Goal: Transaction & Acquisition: Register for event/course

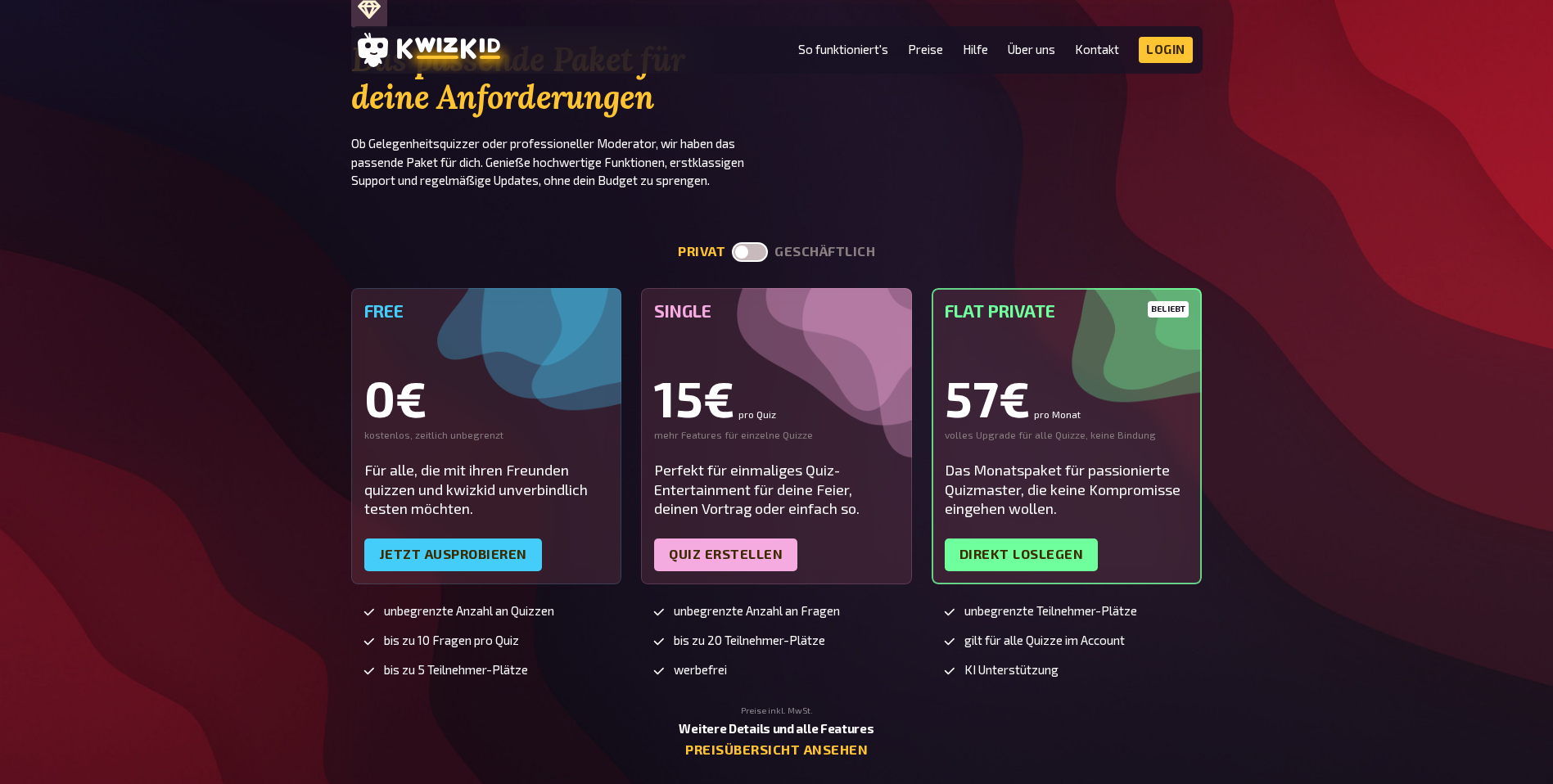
scroll to position [3528, 0]
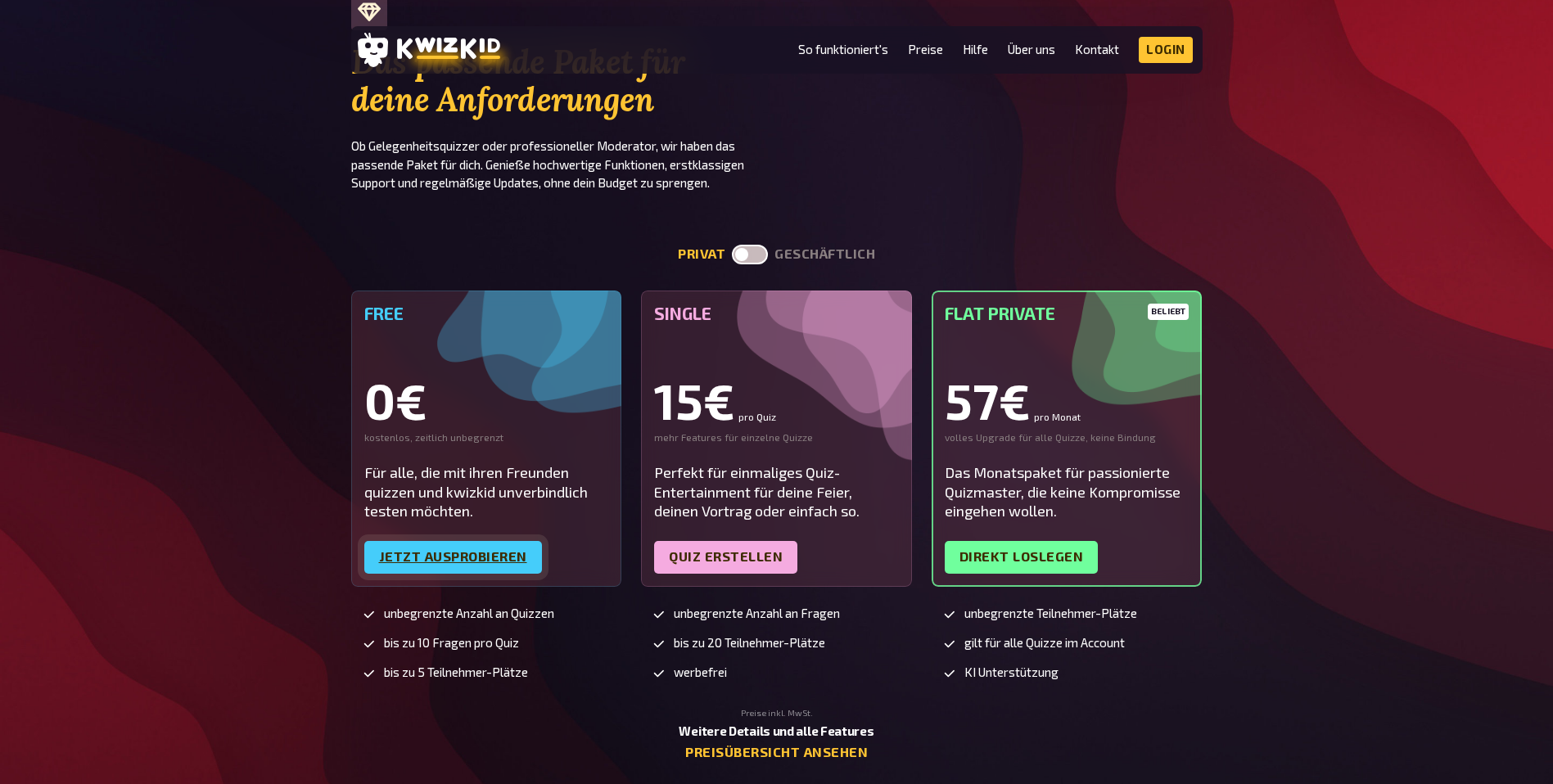
click at [408, 549] on link "Jetzt ausprobieren" at bounding box center [453, 557] width 178 height 32
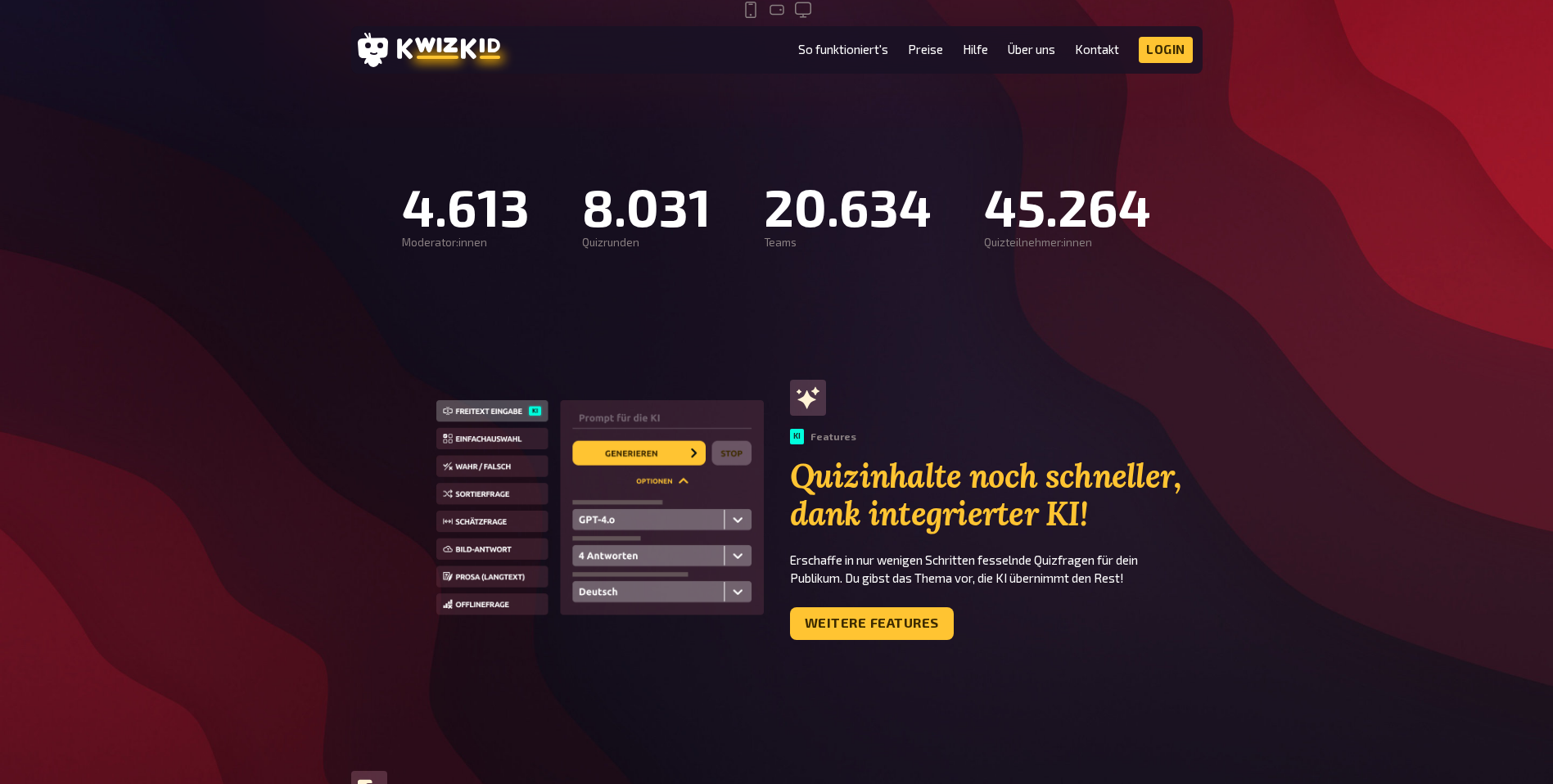
scroll to position [1058, 0]
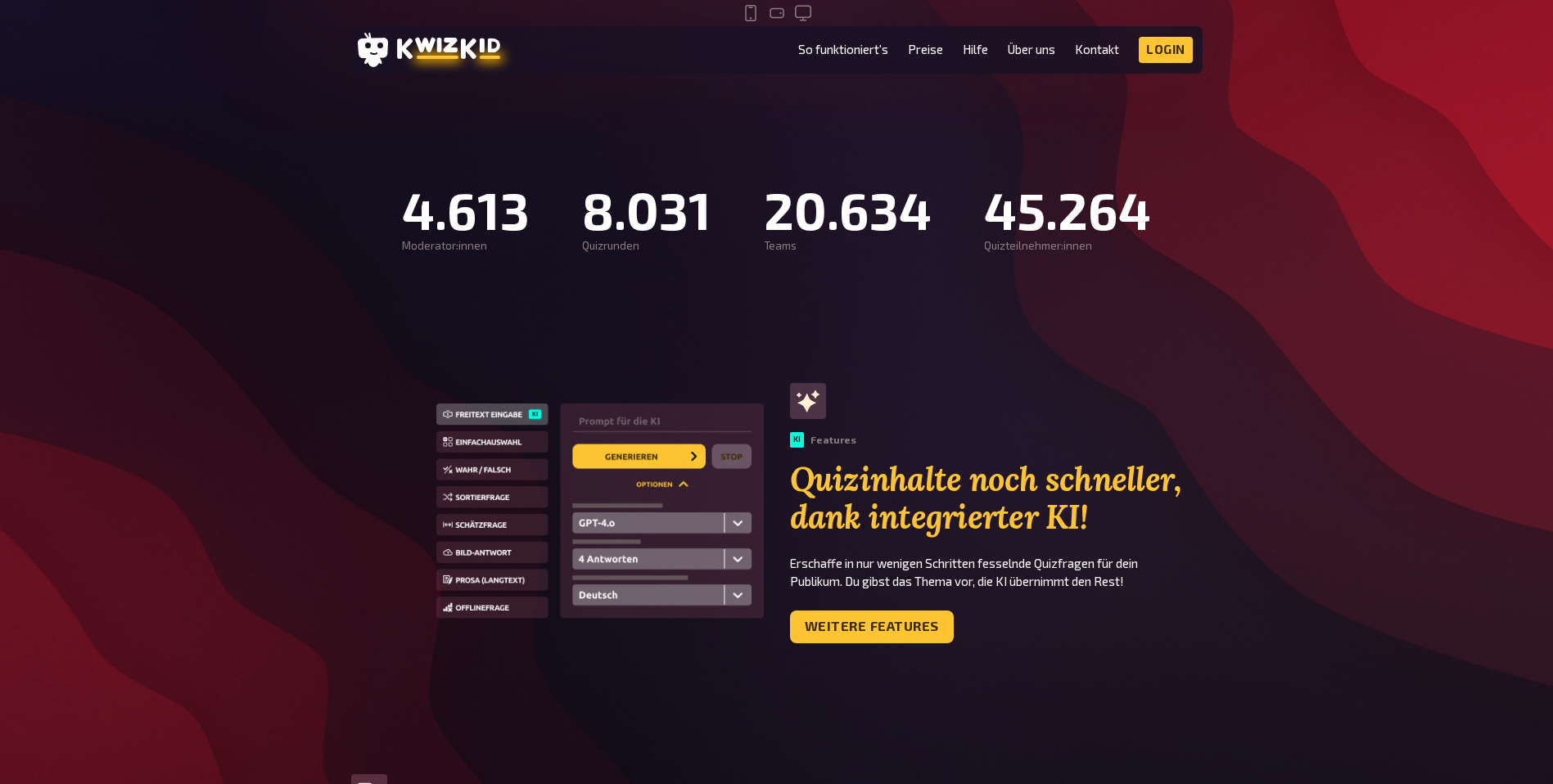
click at [479, 524] on img at bounding box center [599, 512] width 328 height 219
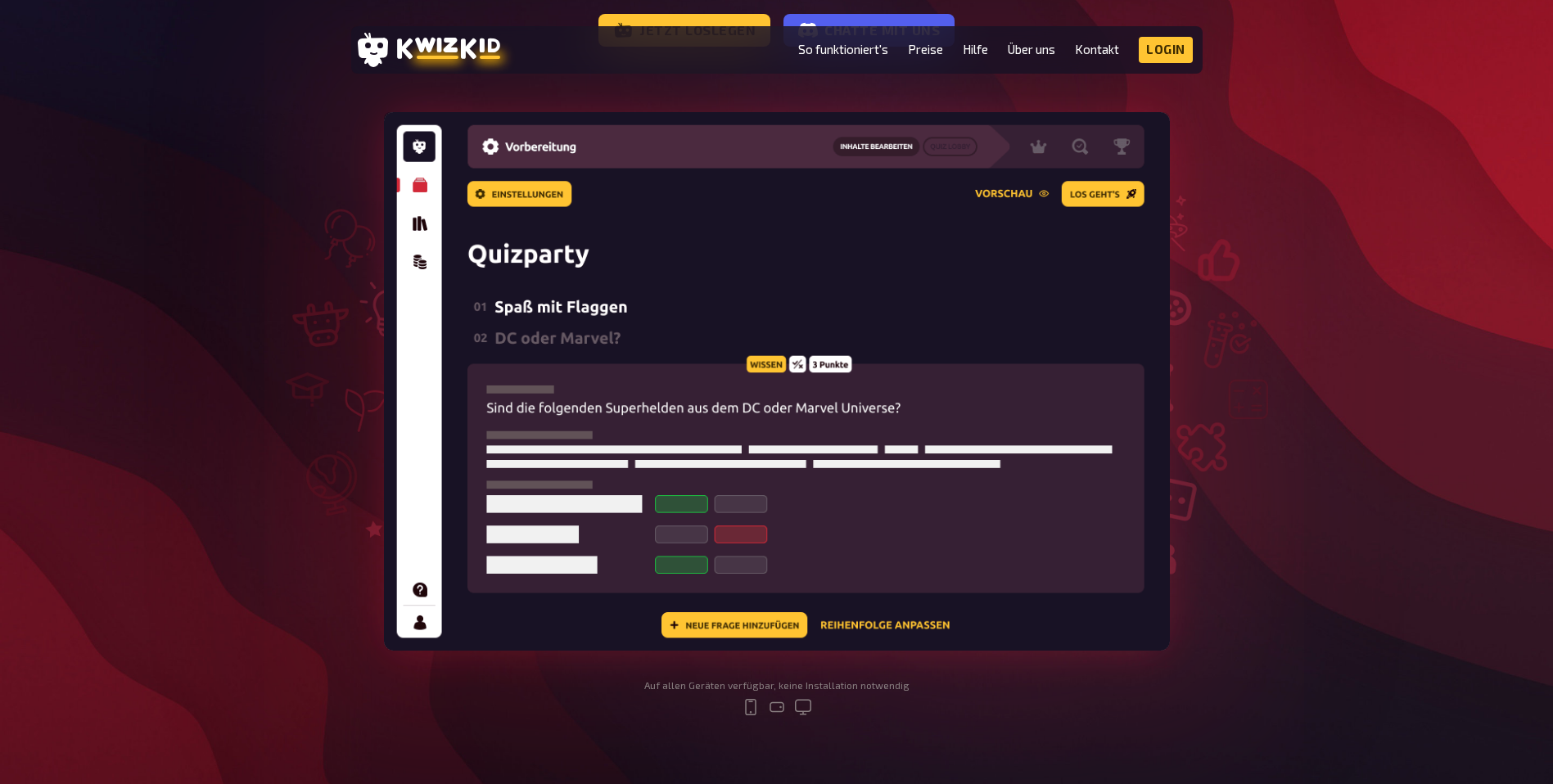
scroll to position [352, 0]
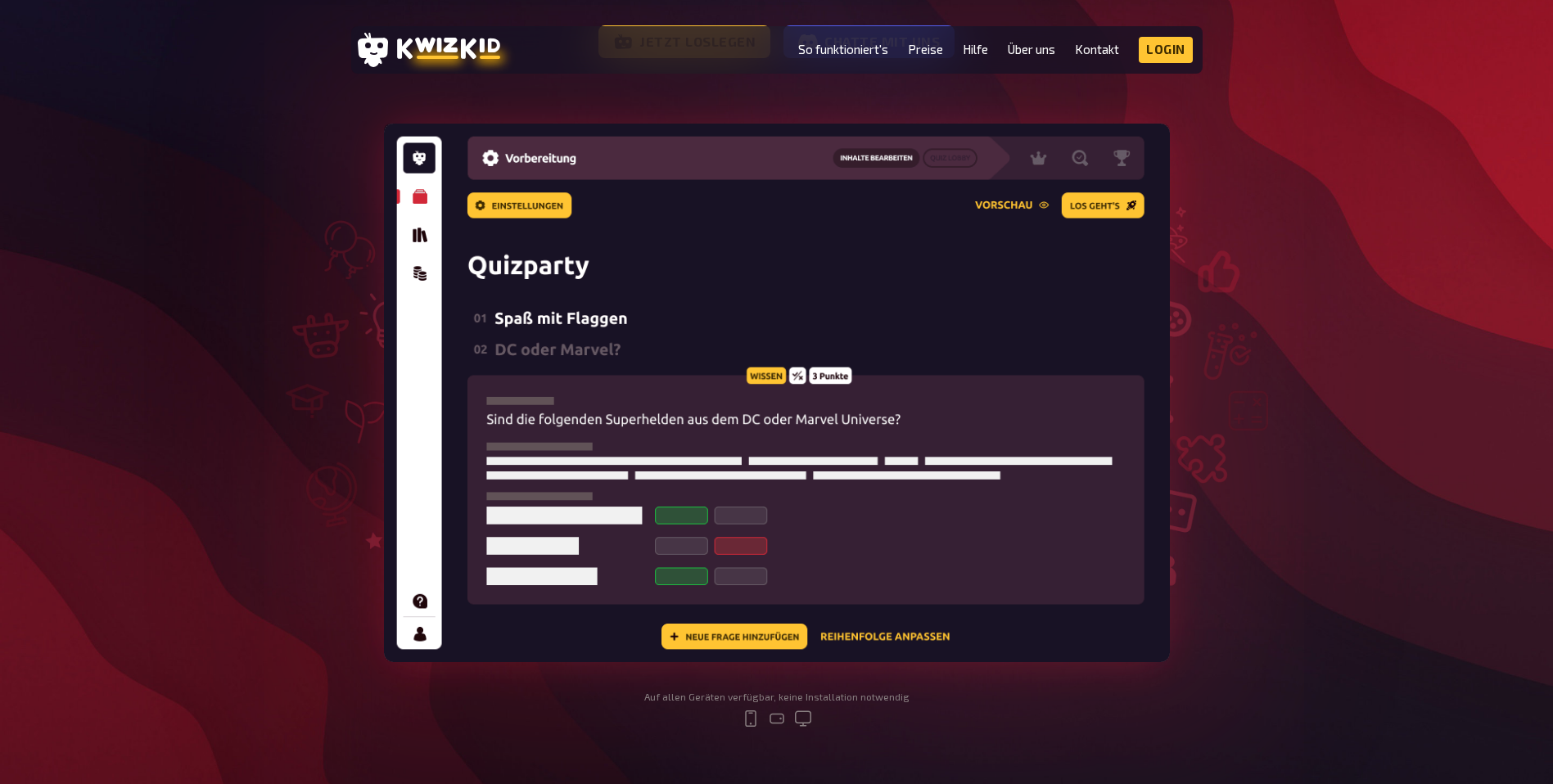
click at [544, 315] on img at bounding box center [776, 392] width 786 height 539
click at [1002, 208] on img at bounding box center [776, 392] width 786 height 539
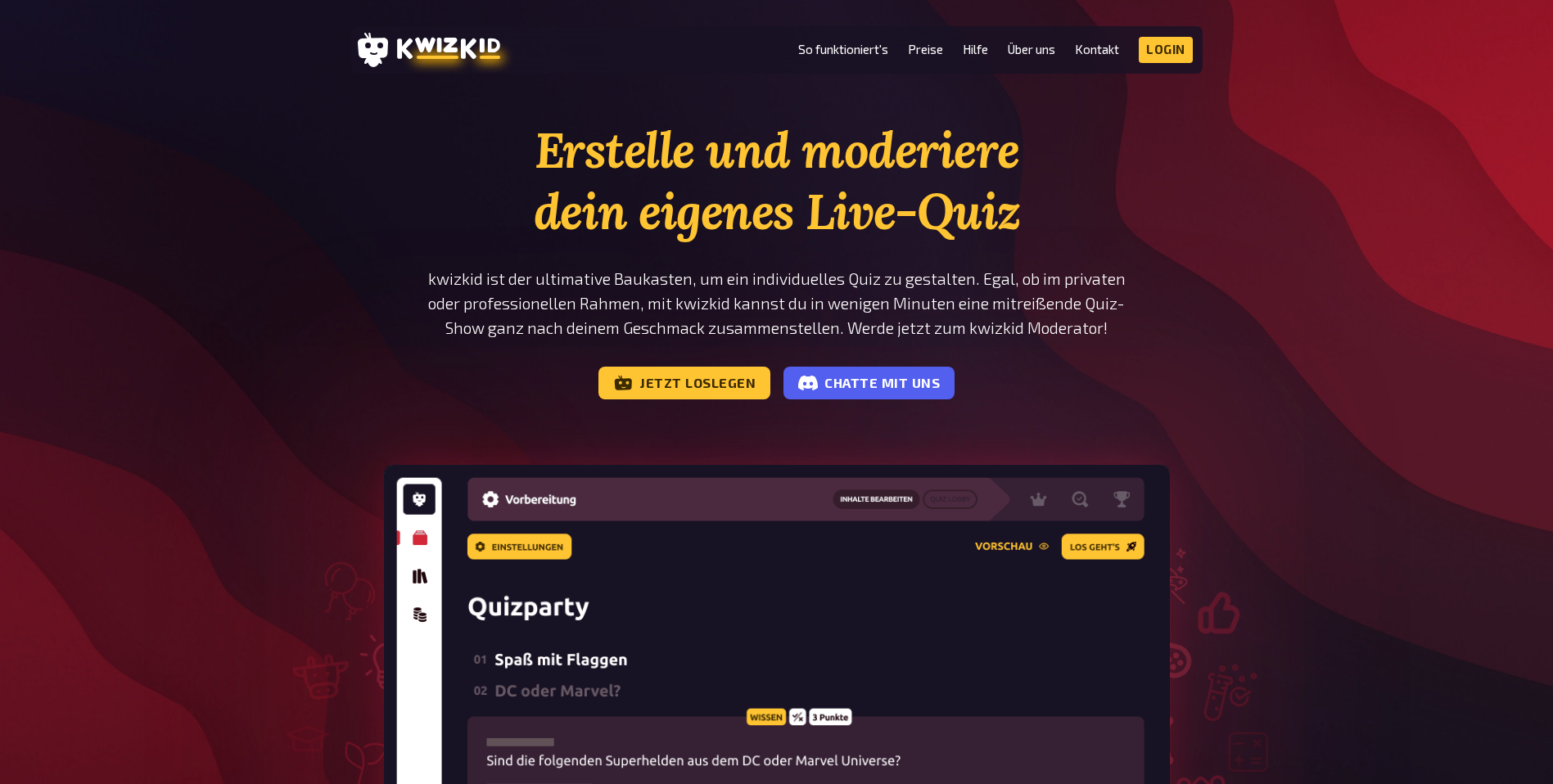
scroll to position [0, 0]
